Goal: Browse casually: Explore the website without a specific task or goal

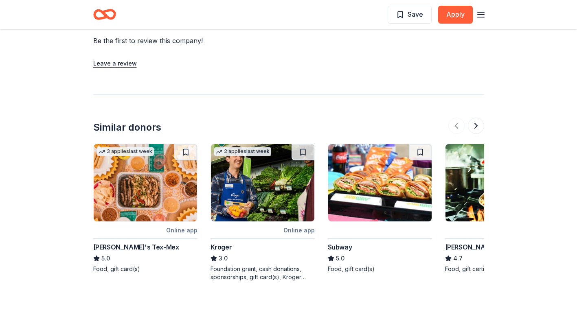
scroll to position [693, 0]
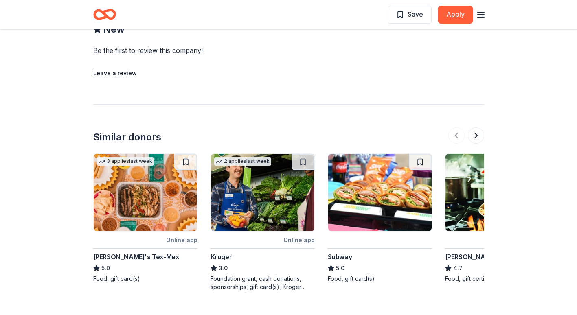
click at [273, 222] on img at bounding box center [262, 192] width 103 height 77
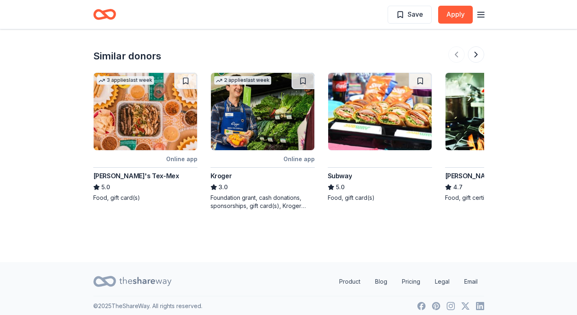
scroll to position [774, 0]
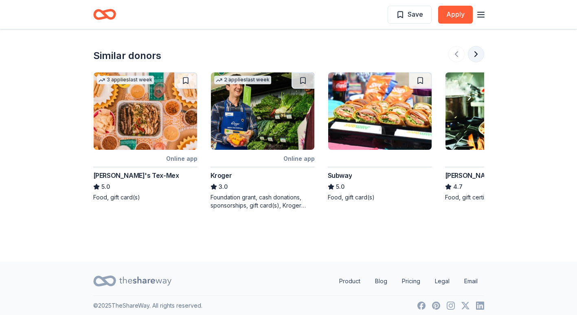
click at [475, 51] on button at bounding box center [476, 54] width 16 height 16
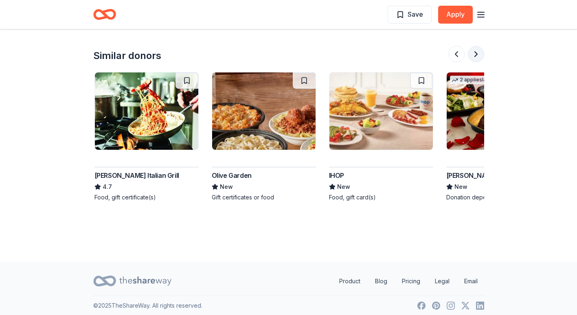
scroll to position [0, 352]
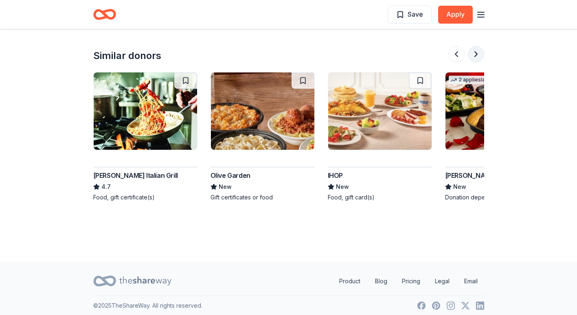
click at [475, 51] on button at bounding box center [476, 54] width 16 height 16
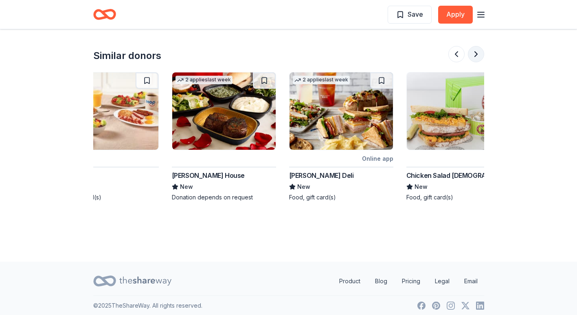
scroll to position [0, 704]
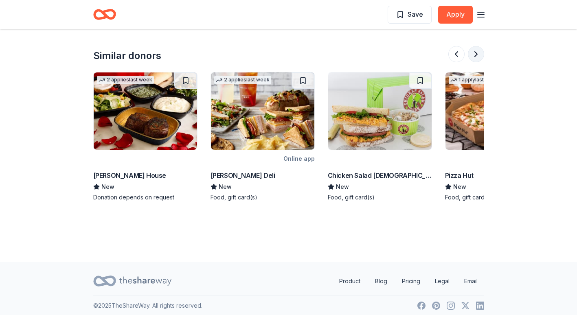
click at [475, 51] on button at bounding box center [476, 54] width 16 height 16
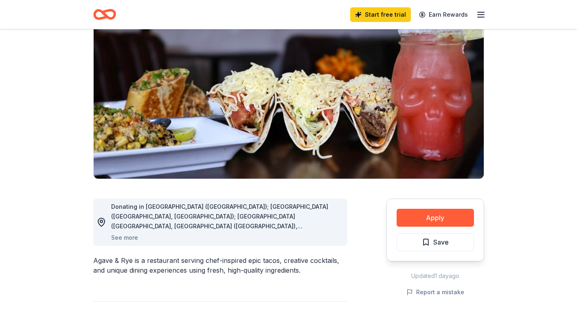
scroll to position [0, 0]
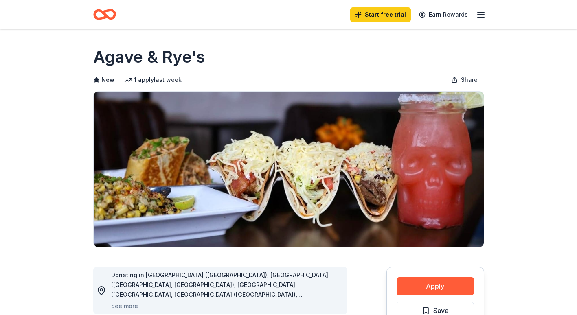
click at [110, 13] on icon "Home" at bounding box center [104, 14] width 23 height 19
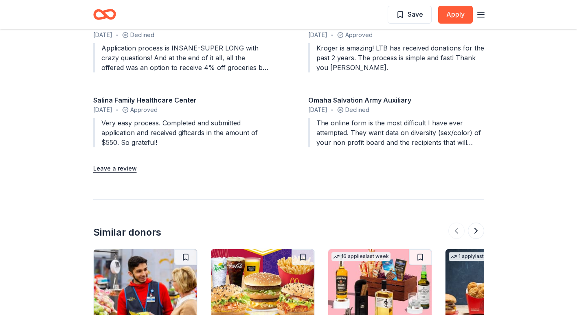
scroll to position [896, 0]
